Goal: Check status: Check status

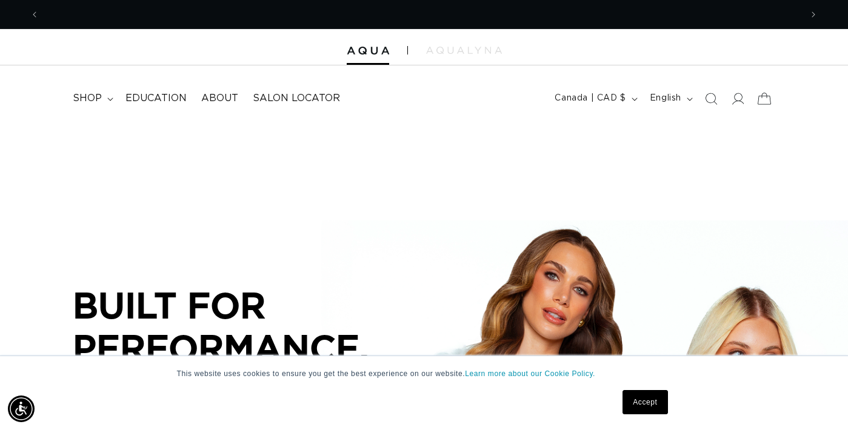
scroll to position [0, 762]
click at [739, 98] on icon at bounding box center [737, 98] width 13 height 13
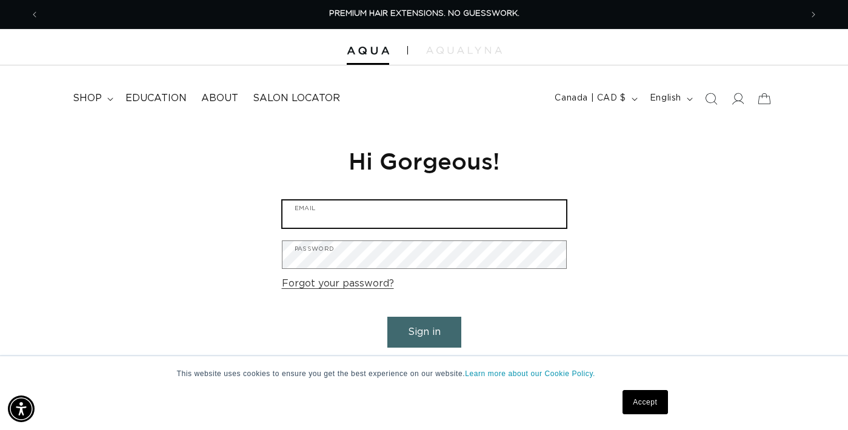
click at [351, 209] on input "Email" at bounding box center [424, 214] width 284 height 27
type input "Letami@yahoo.com"
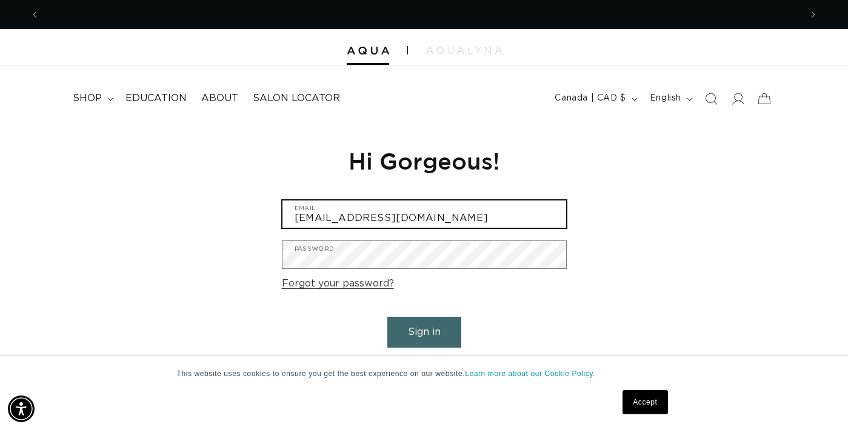
scroll to position [0, 1541]
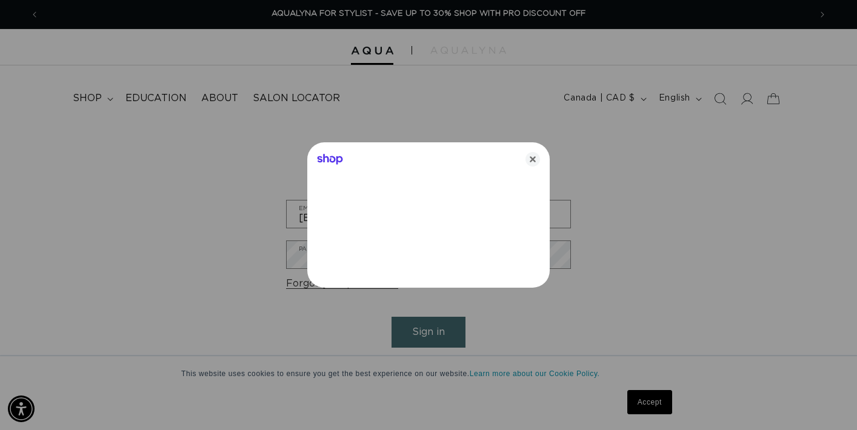
click at [428, 329] on div at bounding box center [428, 215] width 857 height 430
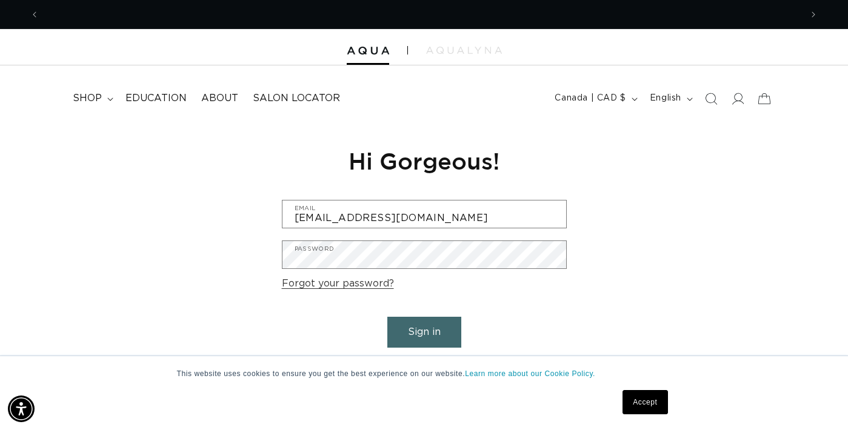
scroll to position [0, 762]
click at [653, 399] on link "Accept" at bounding box center [644, 402] width 45 height 24
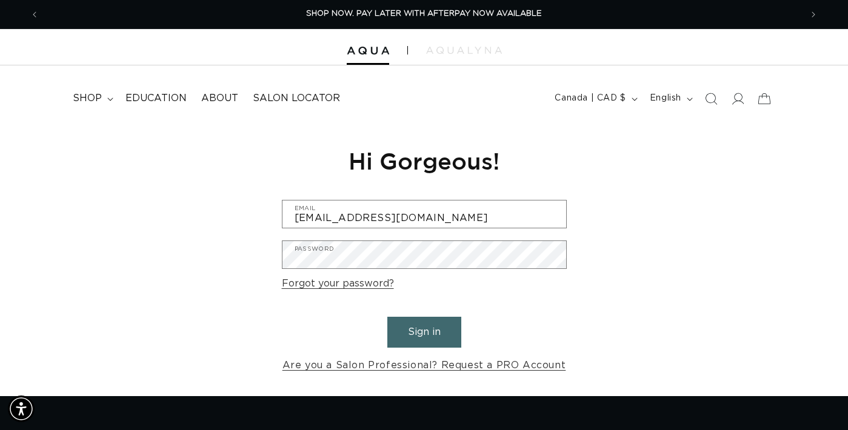
click at [418, 333] on button "Sign in" at bounding box center [424, 332] width 74 height 31
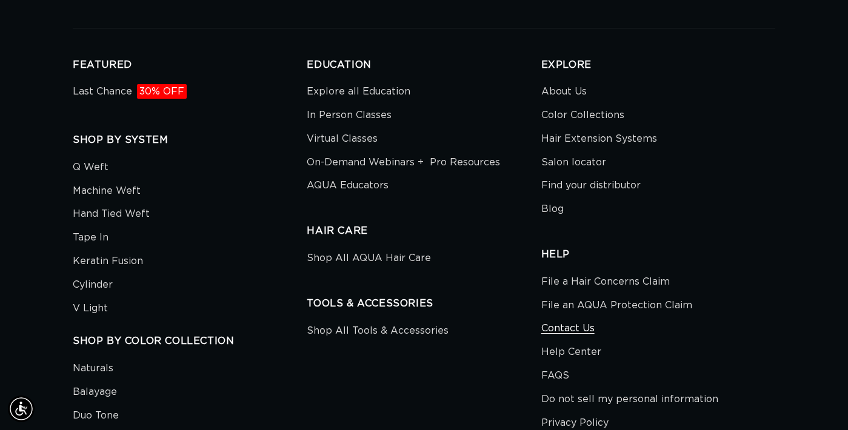
click at [560, 317] on link "Contact Us" at bounding box center [567, 329] width 53 height 24
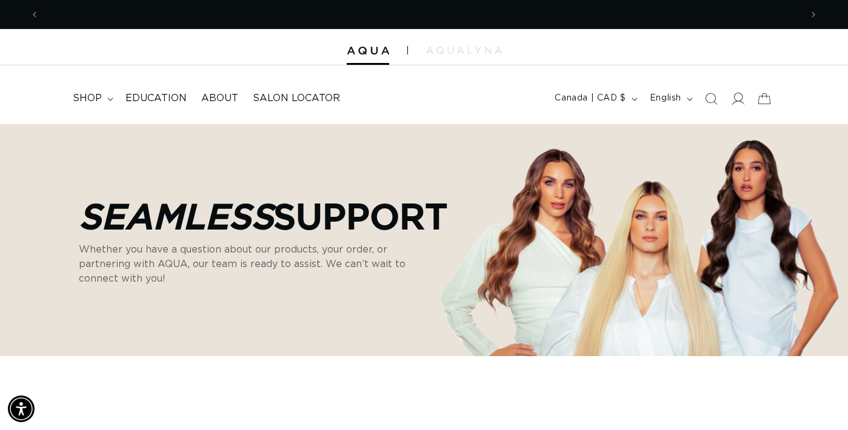
scroll to position [0, 762]
click at [739, 99] on icon at bounding box center [737, 98] width 13 height 13
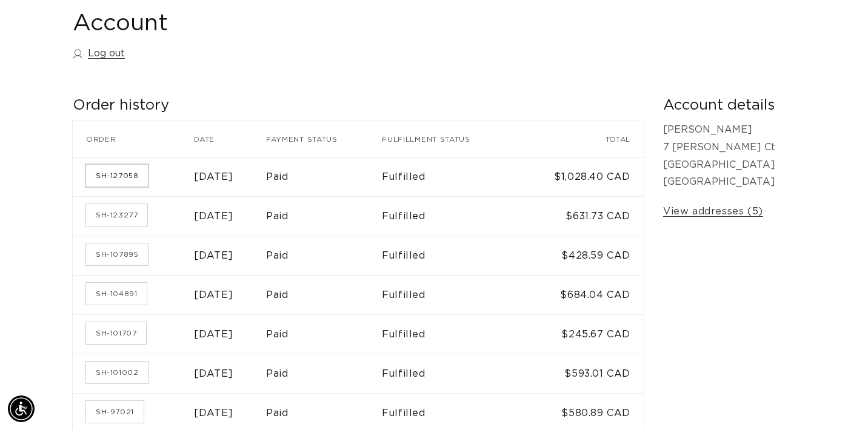
scroll to position [0, 762]
click at [126, 175] on link "SH-127058" at bounding box center [117, 176] width 62 height 22
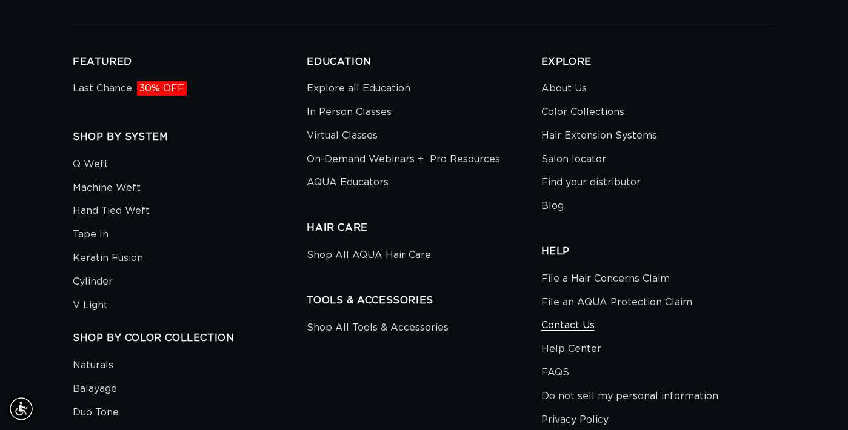
click at [580, 314] on link "Contact Us" at bounding box center [567, 326] width 53 height 24
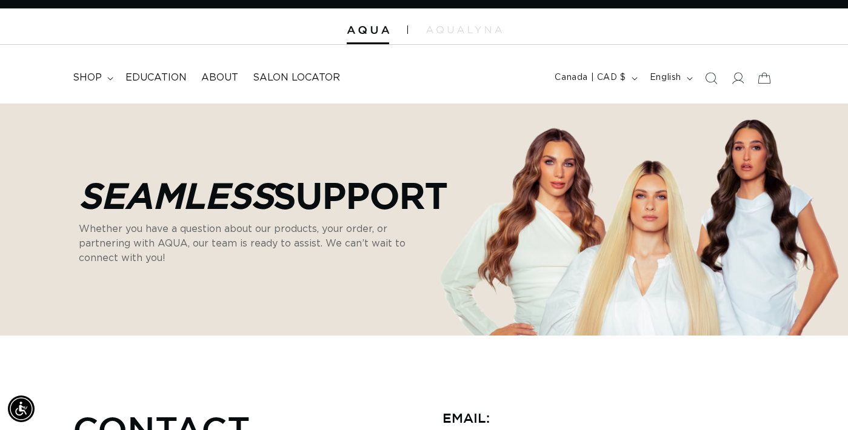
scroll to position [0, 762]
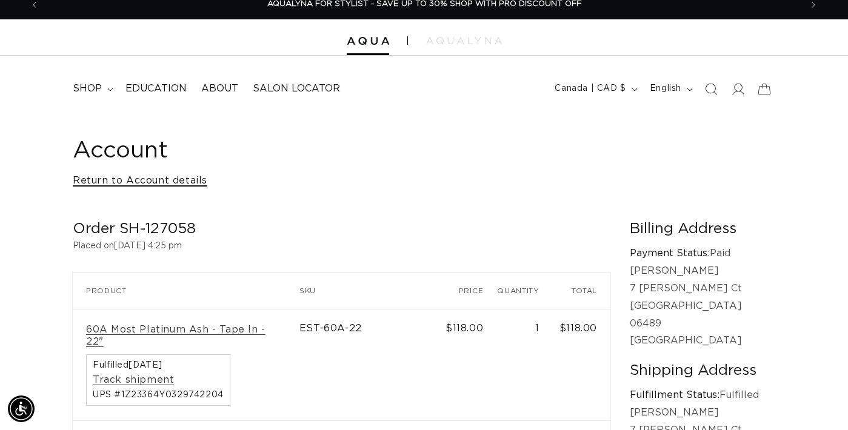
click at [105, 180] on link "Return to Account details" at bounding box center [140, 181] width 134 height 18
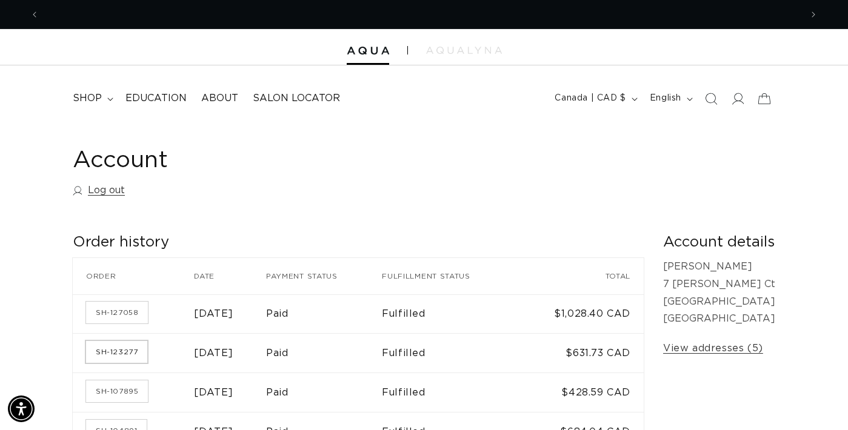
scroll to position [0, 762]
click at [119, 348] on link "SH-123277" at bounding box center [116, 352] width 61 height 22
